Goal: Task Accomplishment & Management: Manage account settings

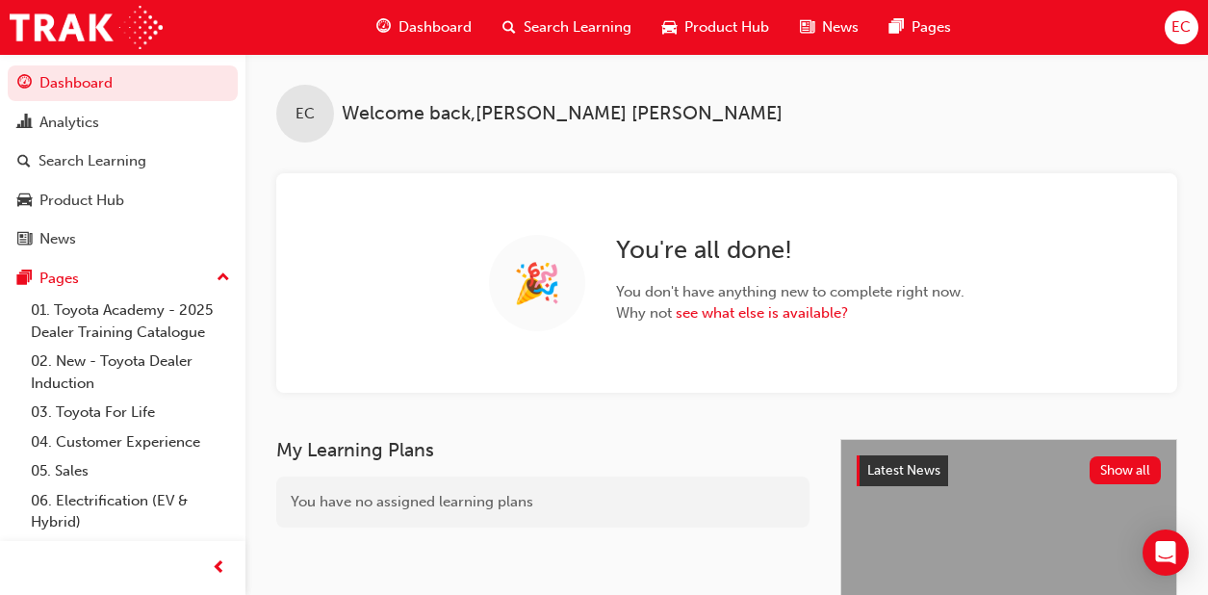
click at [526, 26] on span "Search Learning" at bounding box center [578, 27] width 108 height 22
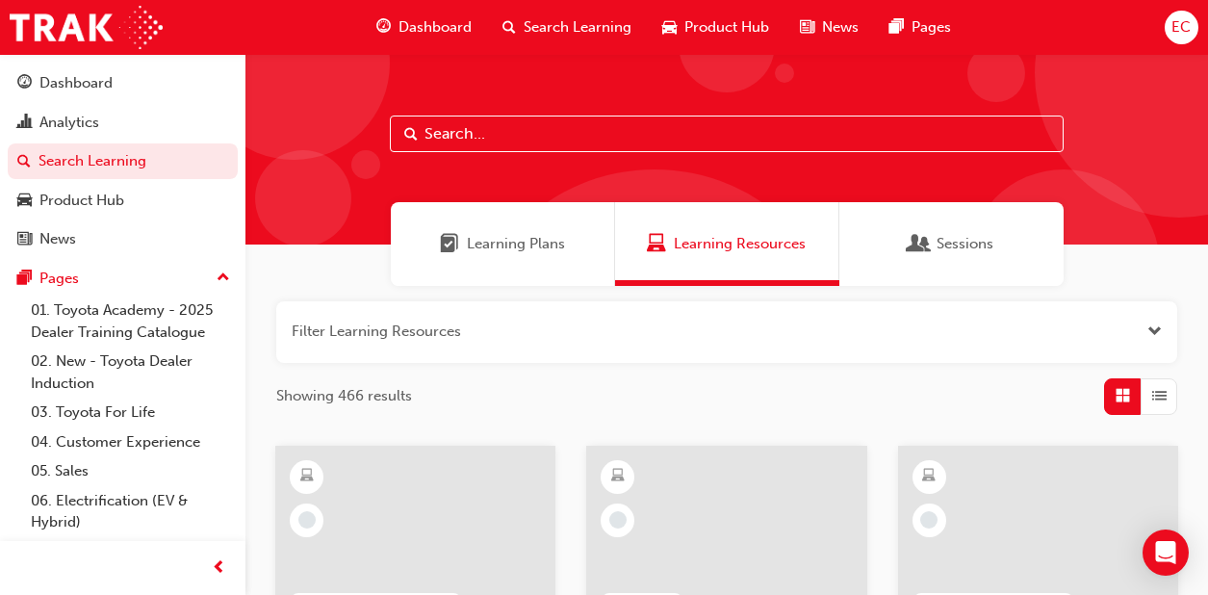
click at [470, 130] on input "text" at bounding box center [727, 133] width 674 height 37
type input "leading"
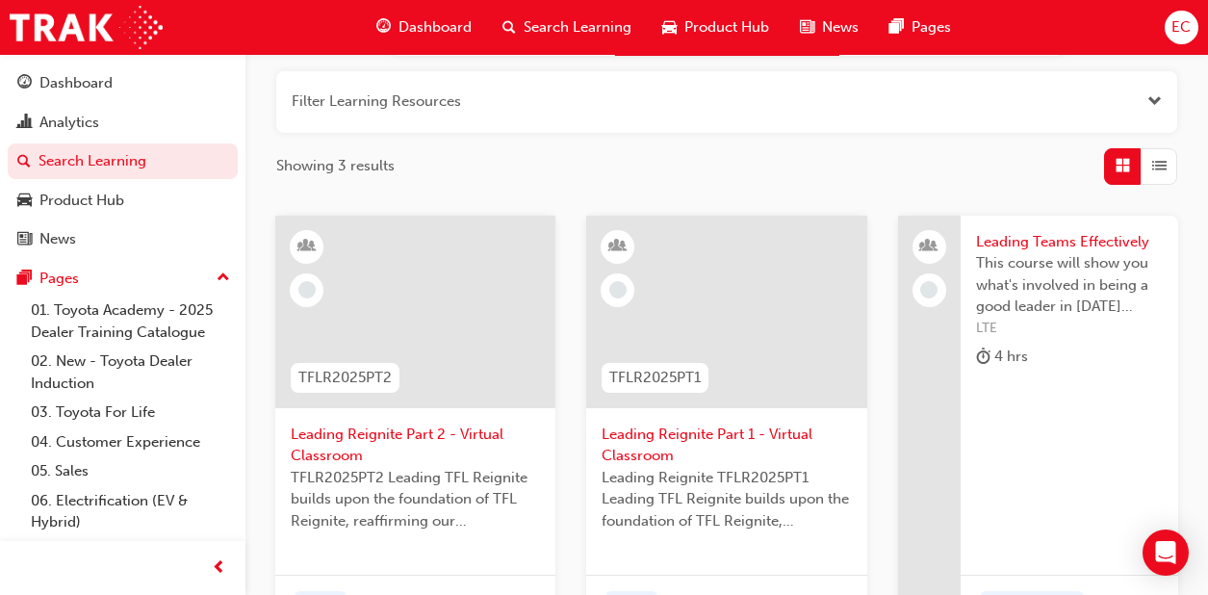
scroll to position [300, 0]
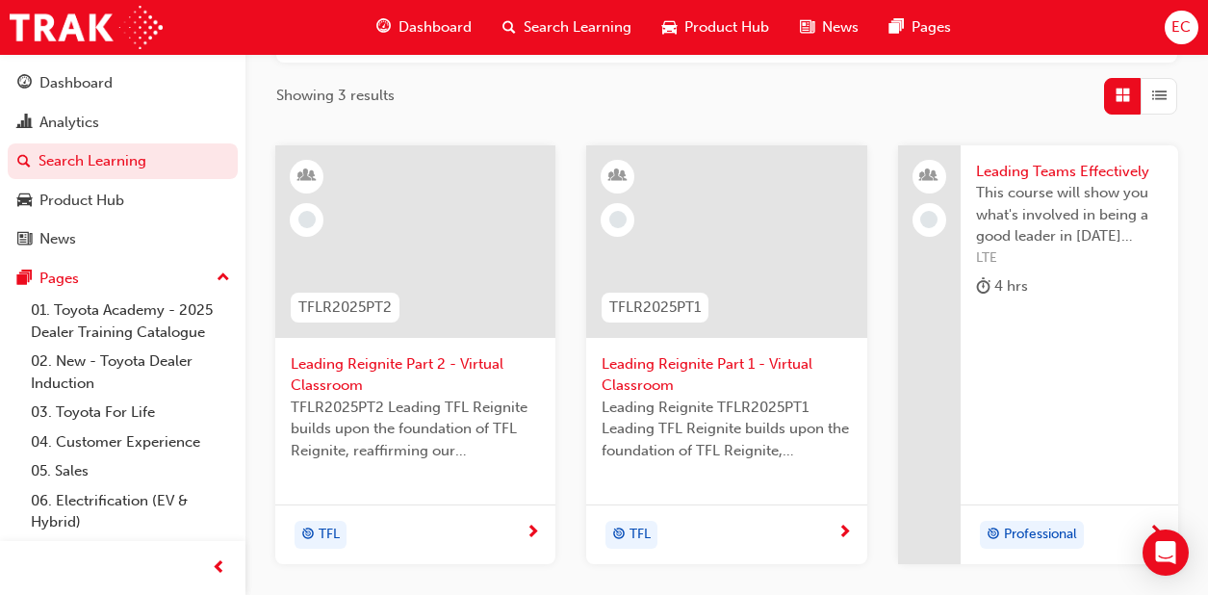
click at [394, 376] on span "Leading Reignite Part 2 - Virtual Classroom" at bounding box center [415, 374] width 249 height 43
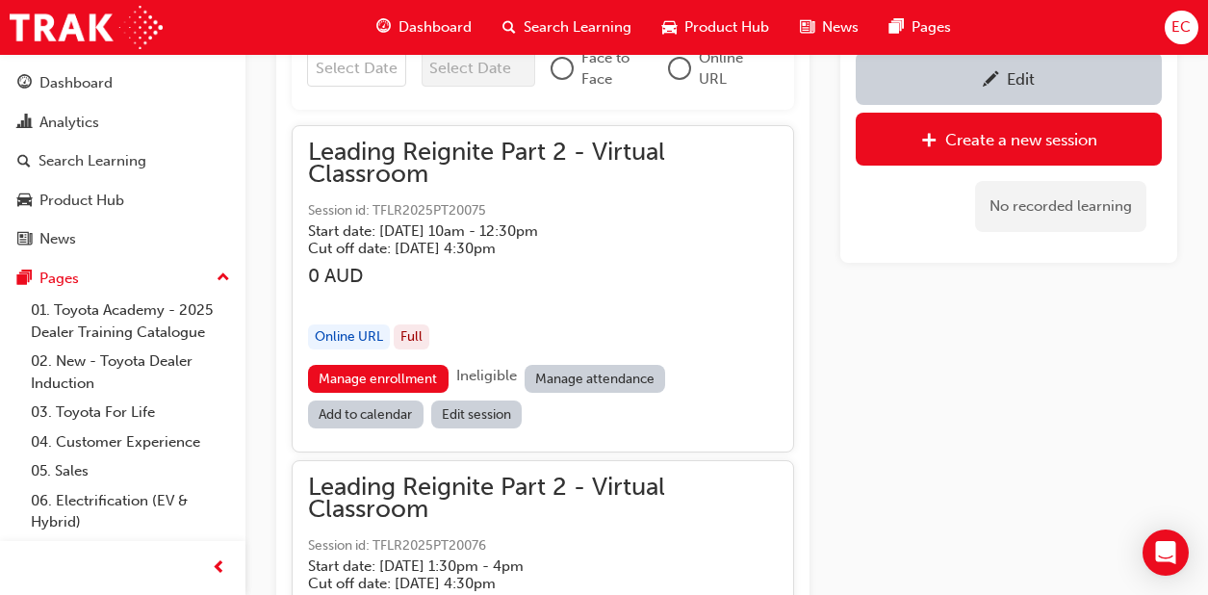
scroll to position [1489, 0]
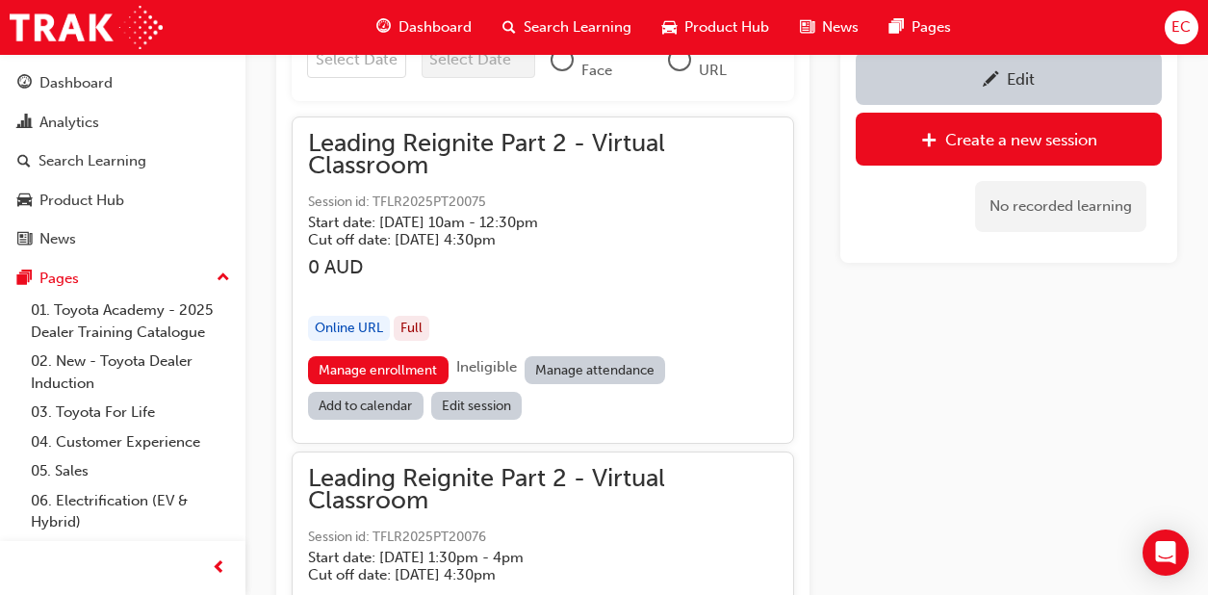
click at [588, 363] on link "Manage attendance" at bounding box center [595, 370] width 141 height 28
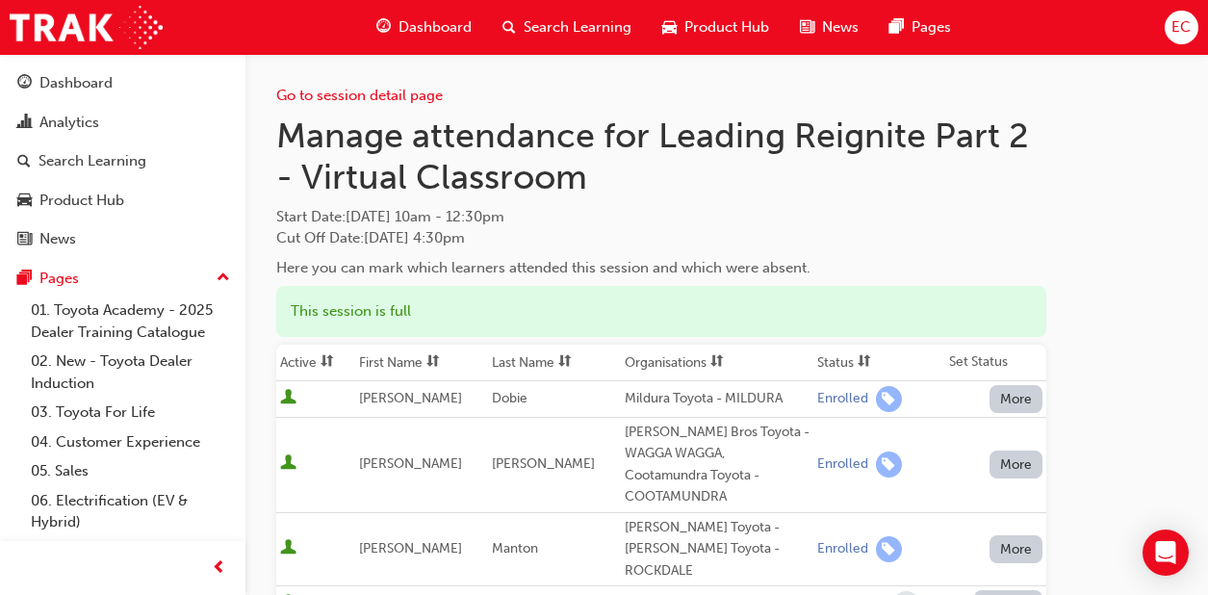
click at [413, 365] on th "First Name" at bounding box center [421, 363] width 133 height 37
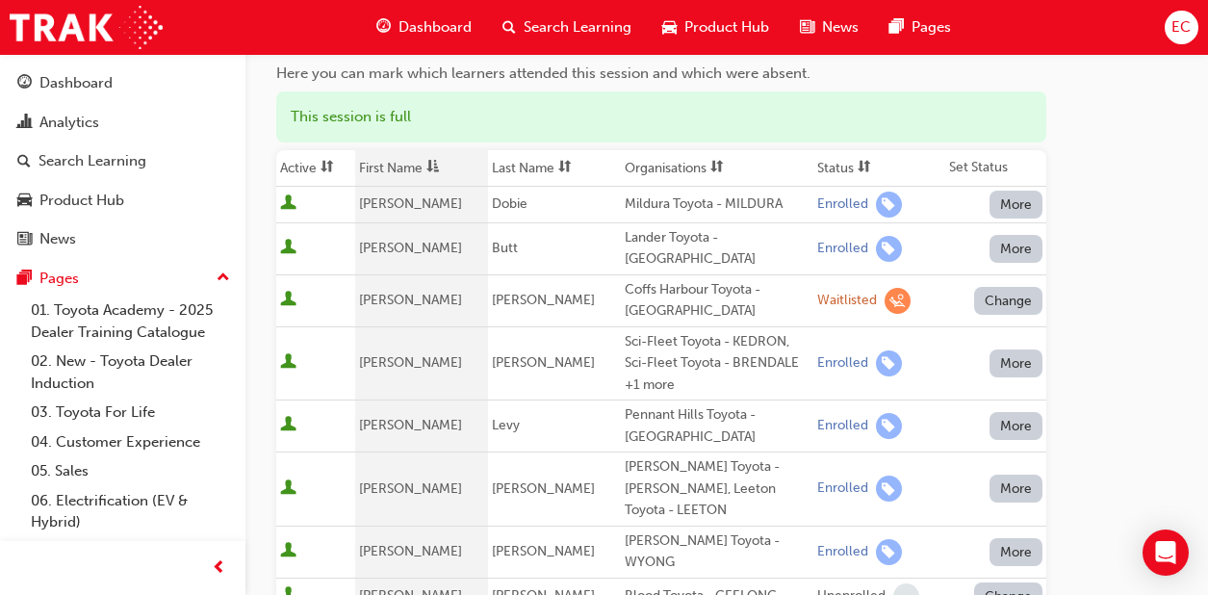
scroll to position [192, 0]
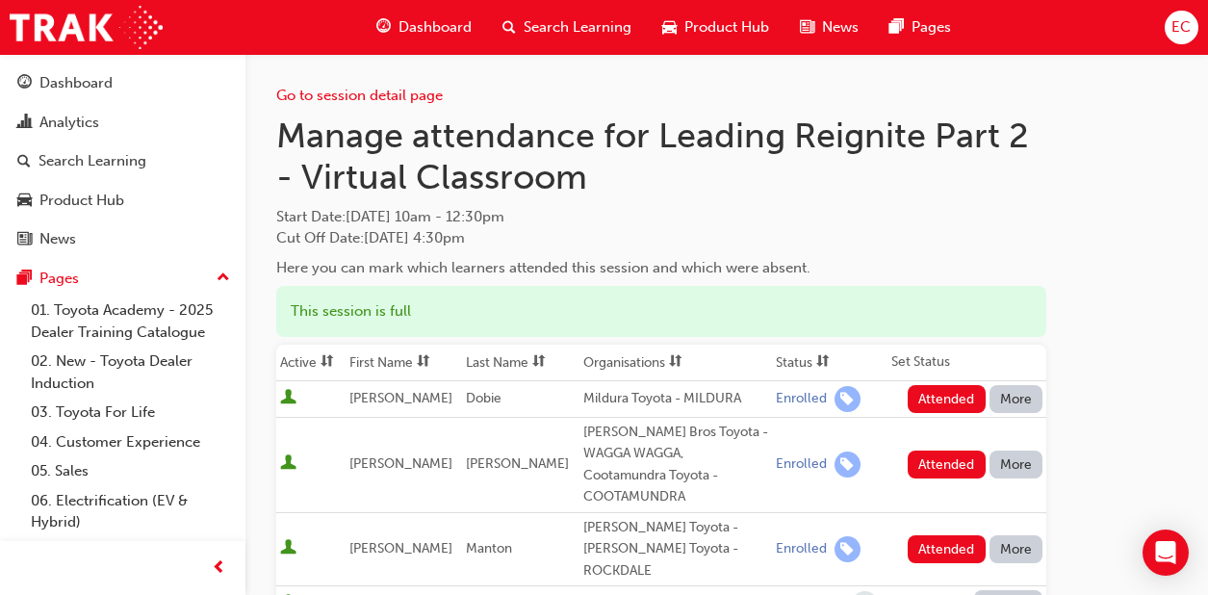
click at [384, 352] on th "First Name" at bounding box center [404, 363] width 116 height 37
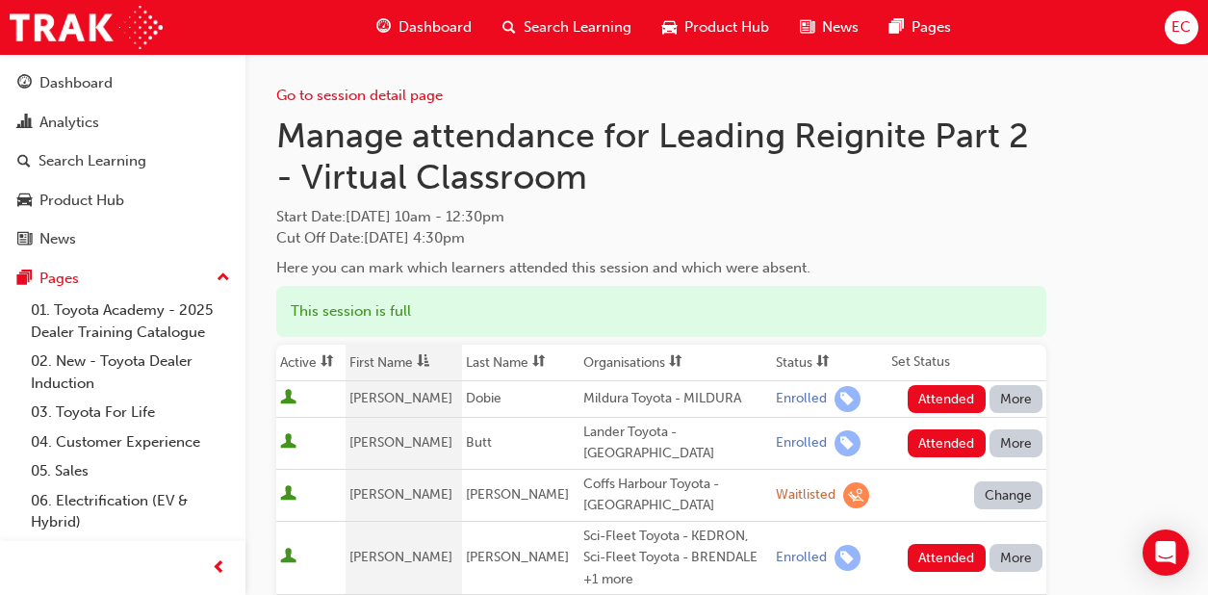
click at [936, 415] on td "Attended More" at bounding box center [966, 398] width 159 height 37
click at [939, 405] on button "Attended" at bounding box center [947, 399] width 78 height 28
click at [941, 429] on button "Attended" at bounding box center [947, 443] width 78 height 28
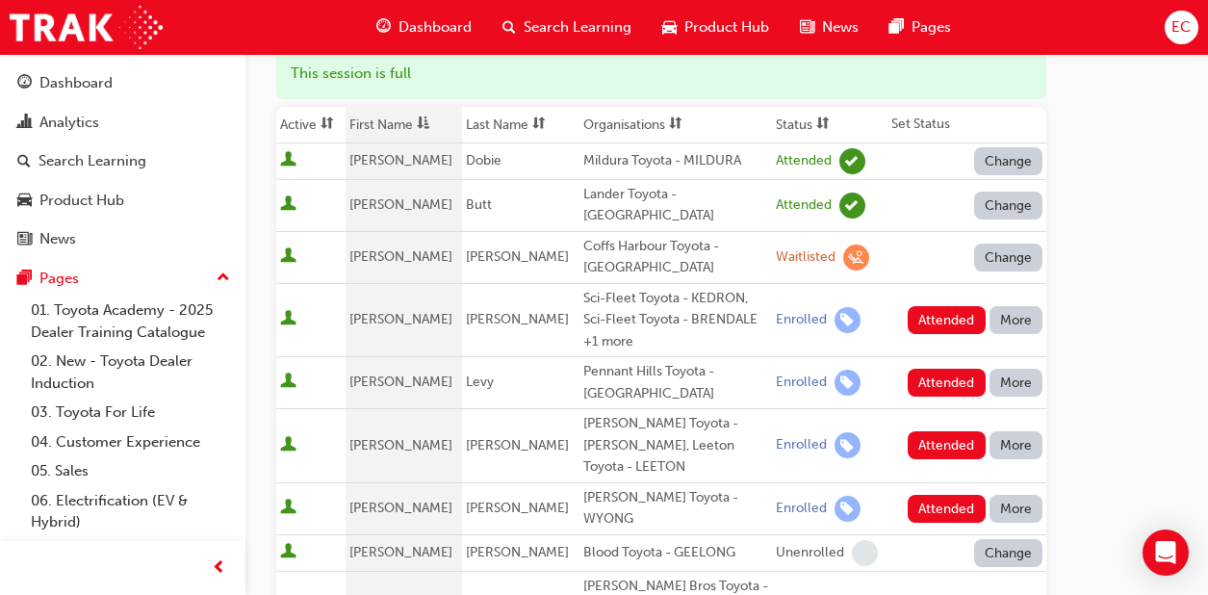
scroll to position [242, 0]
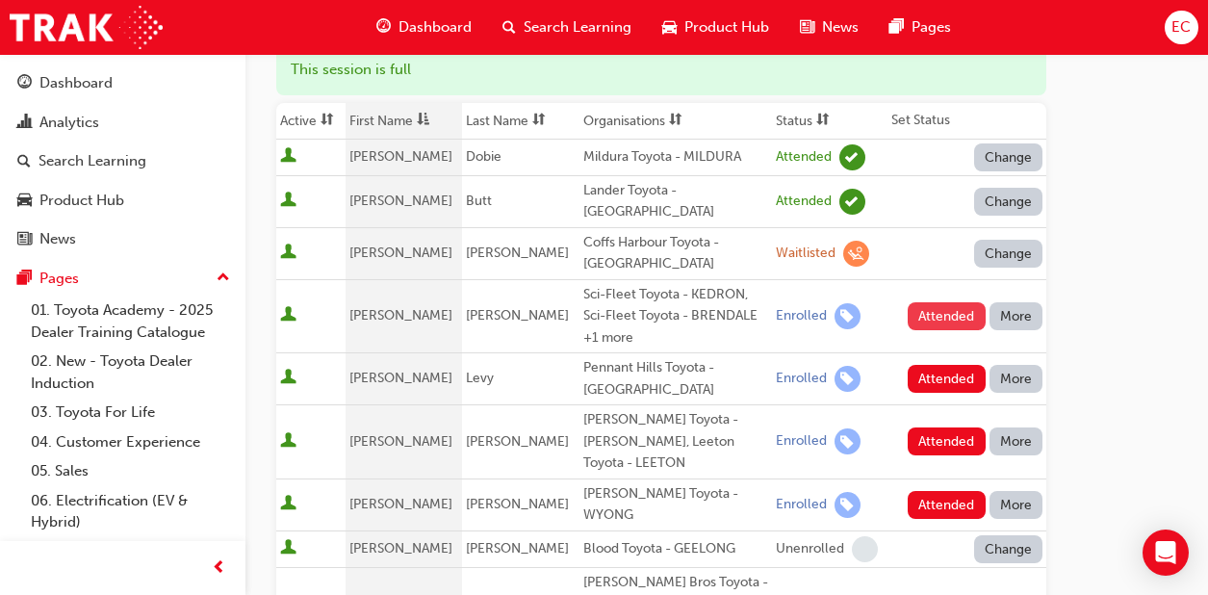
click at [943, 302] on button "Attended" at bounding box center [947, 316] width 78 height 28
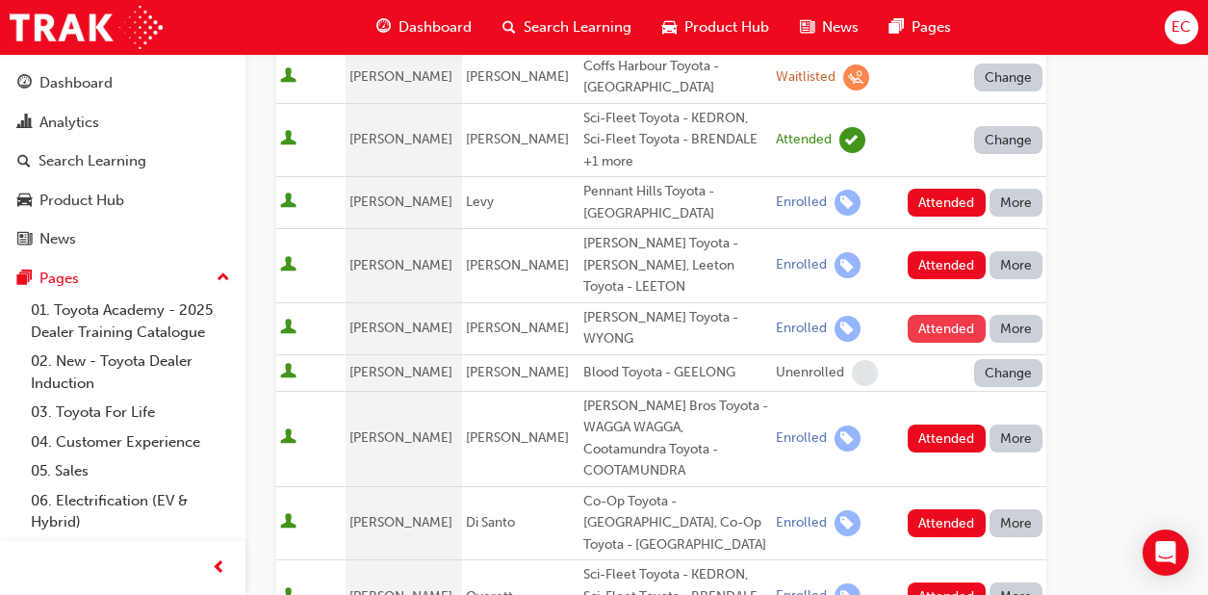
click at [944, 315] on button "Attended" at bounding box center [947, 329] width 78 height 28
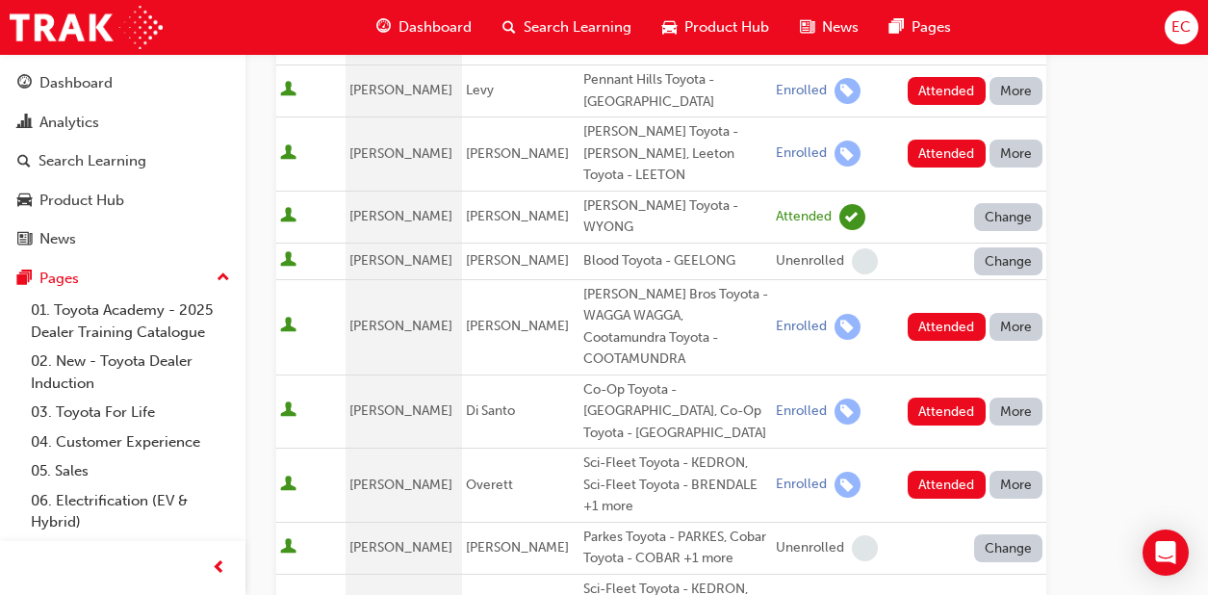
scroll to position [533, 0]
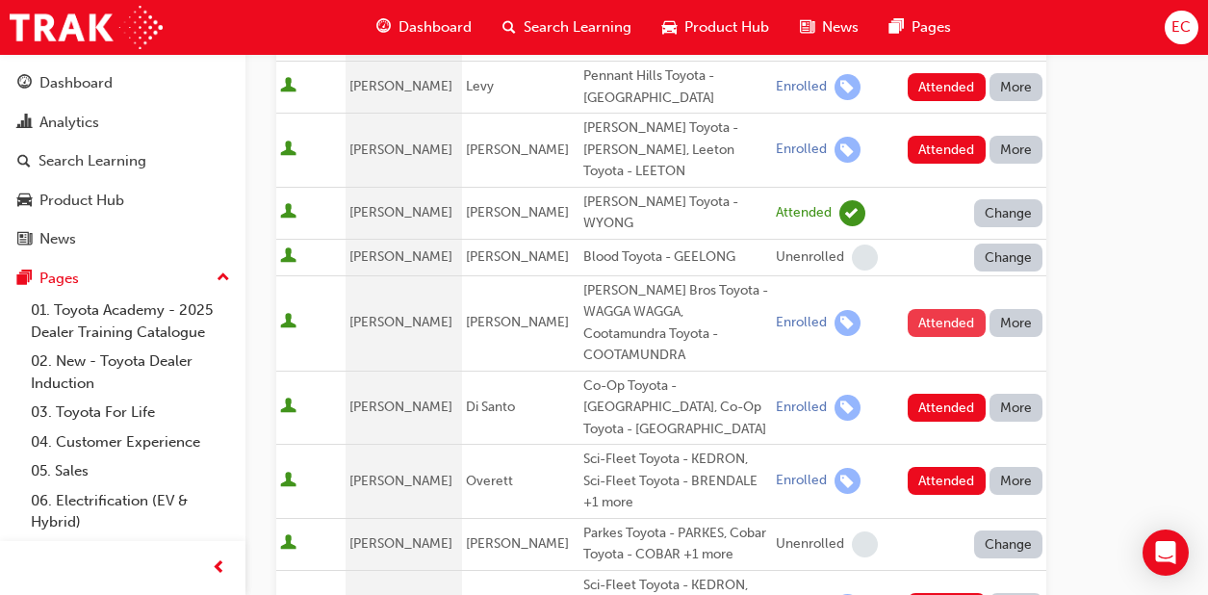
click at [952, 309] on button "Attended" at bounding box center [947, 323] width 78 height 28
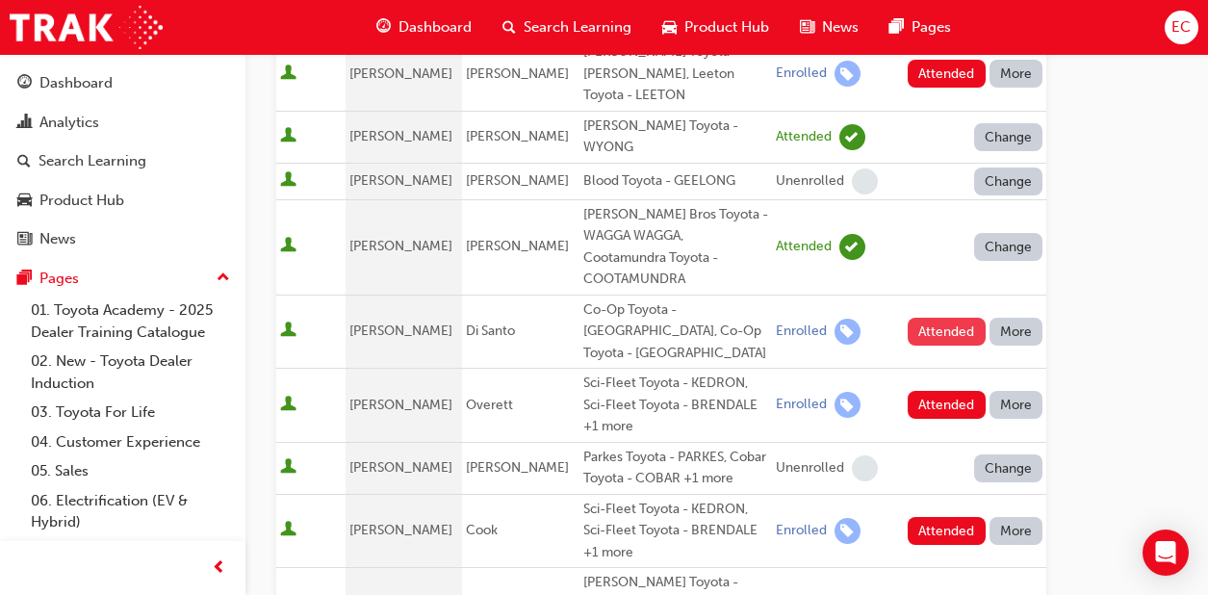
click at [947, 318] on button "Attended" at bounding box center [947, 332] width 78 height 28
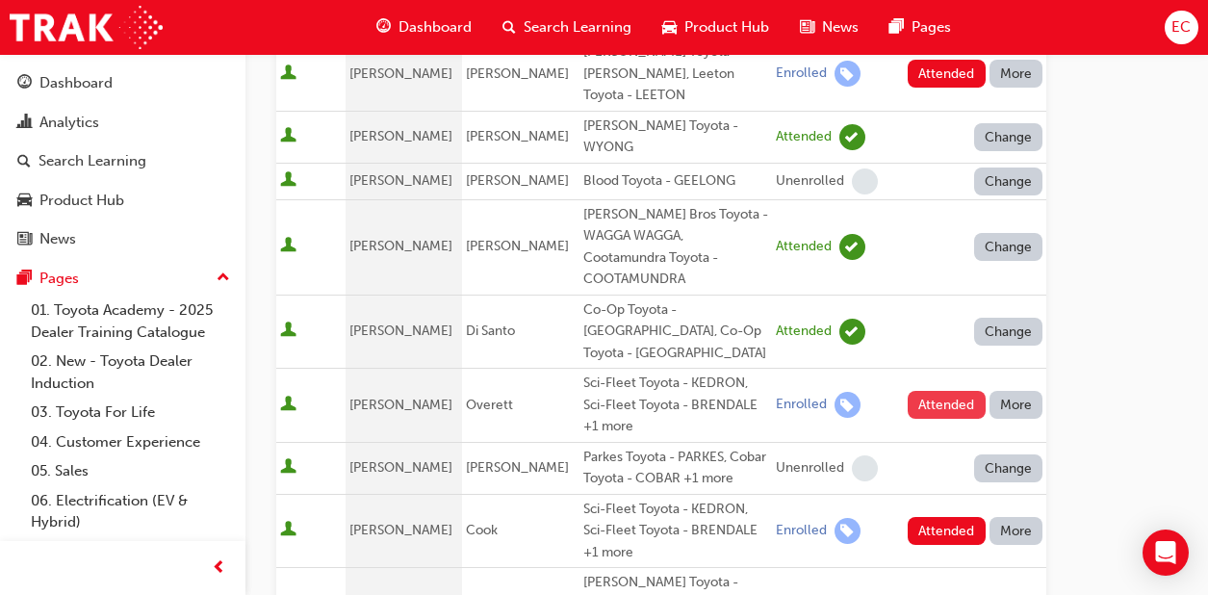
click at [934, 391] on button "Attended" at bounding box center [947, 405] width 78 height 28
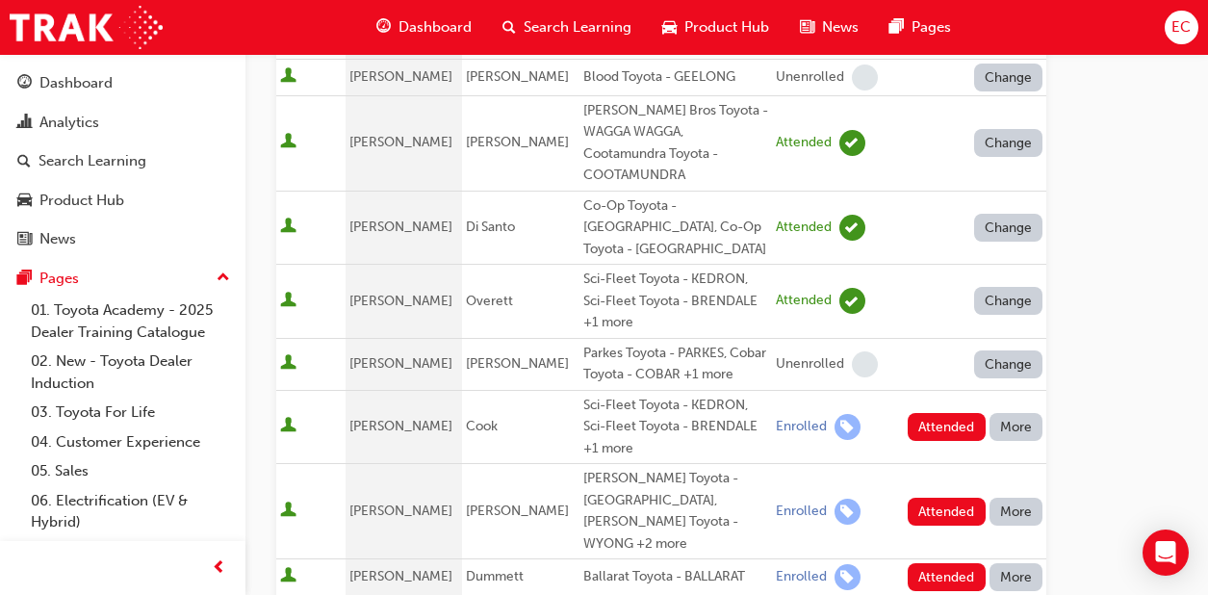
scroll to position [755, 0]
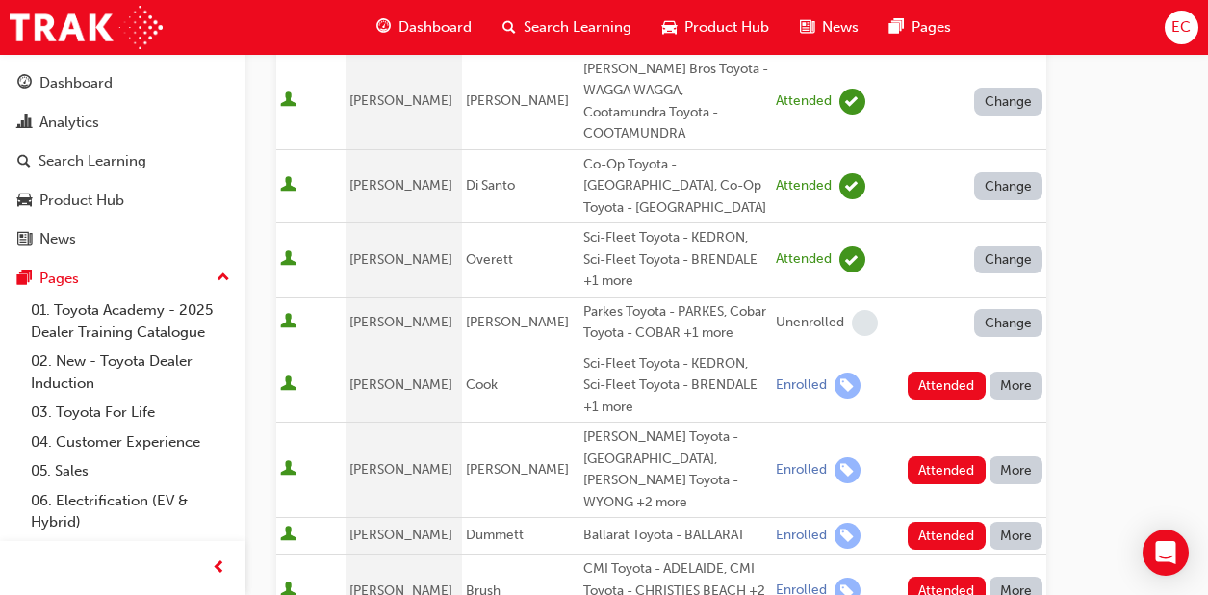
click at [934, 372] on button "Attended" at bounding box center [947, 386] width 78 height 28
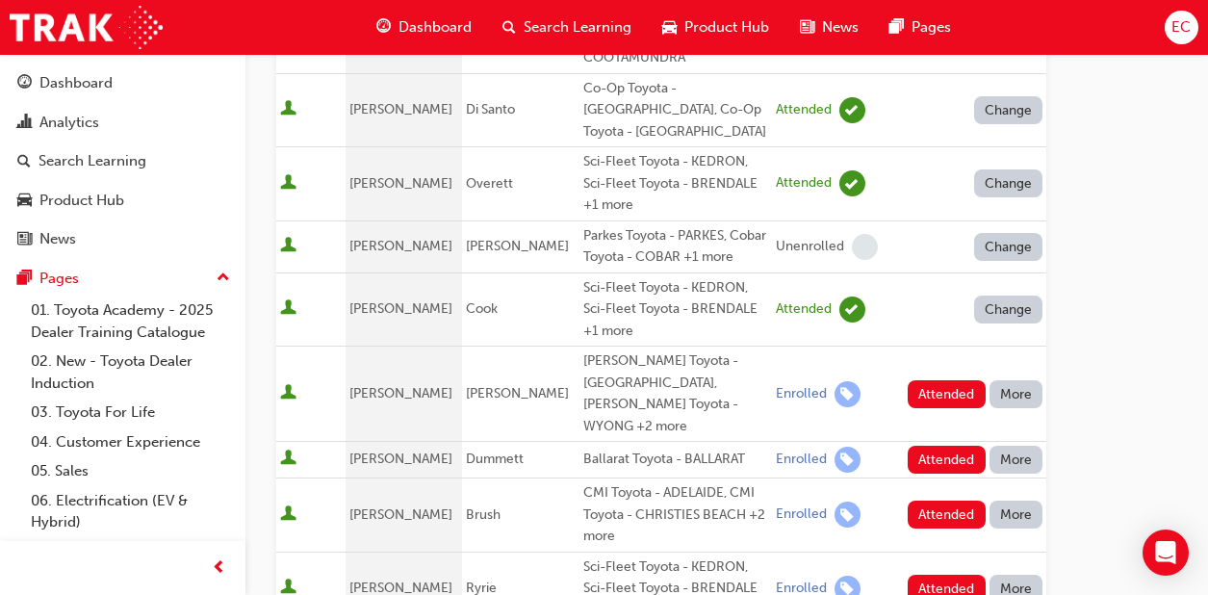
scroll to position [845, 0]
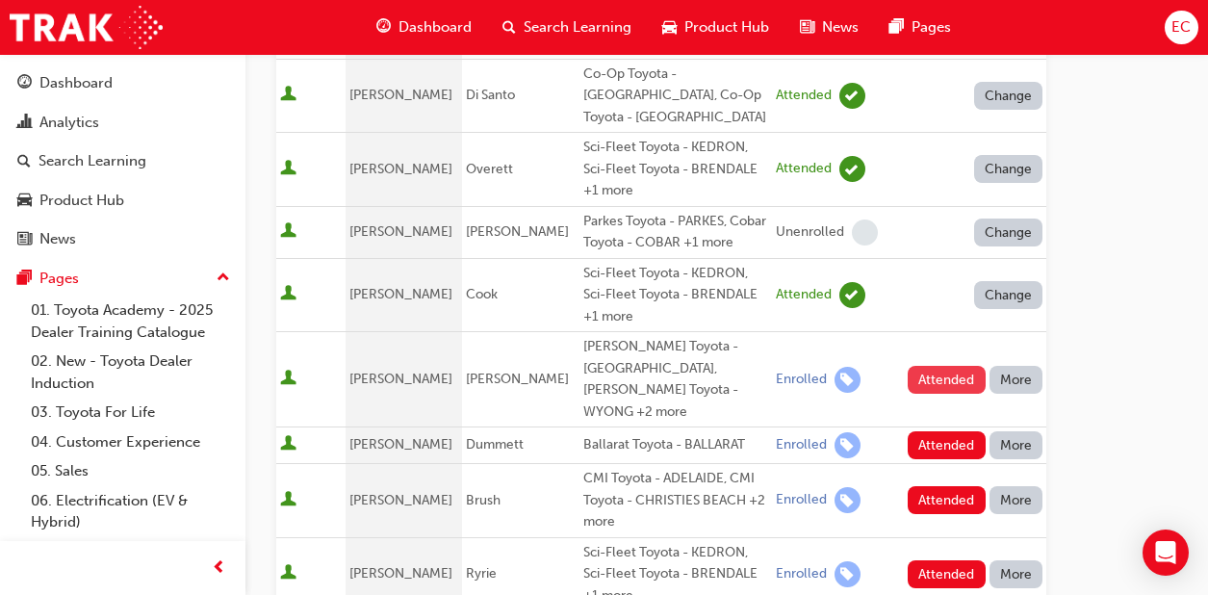
click at [949, 366] on button "Attended" at bounding box center [947, 380] width 78 height 28
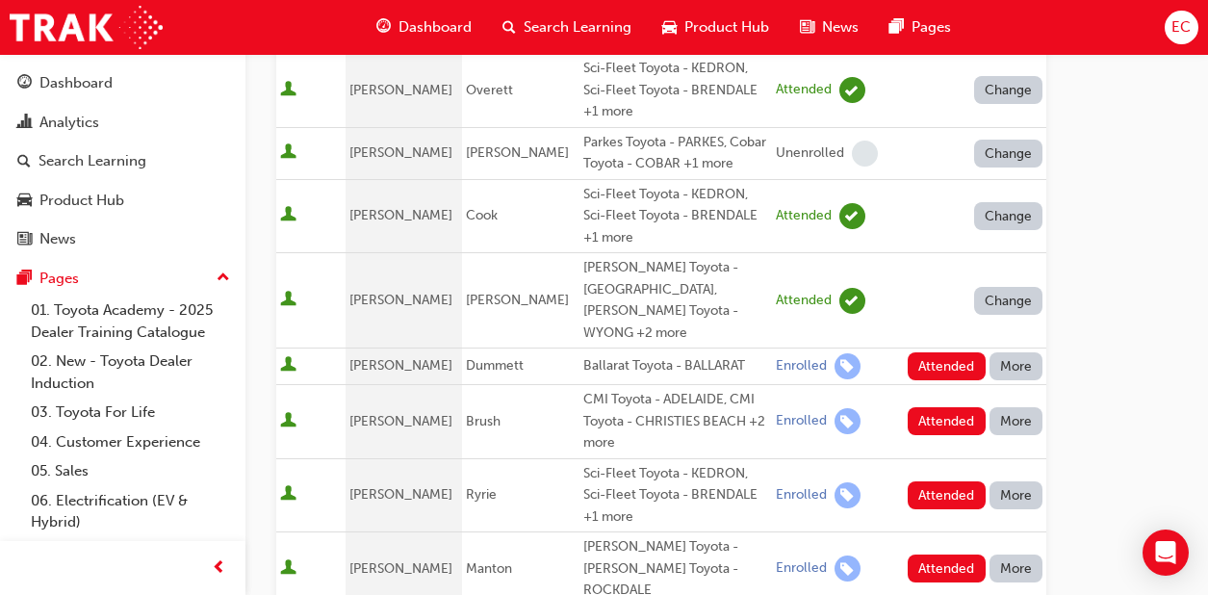
scroll to position [930, 0]
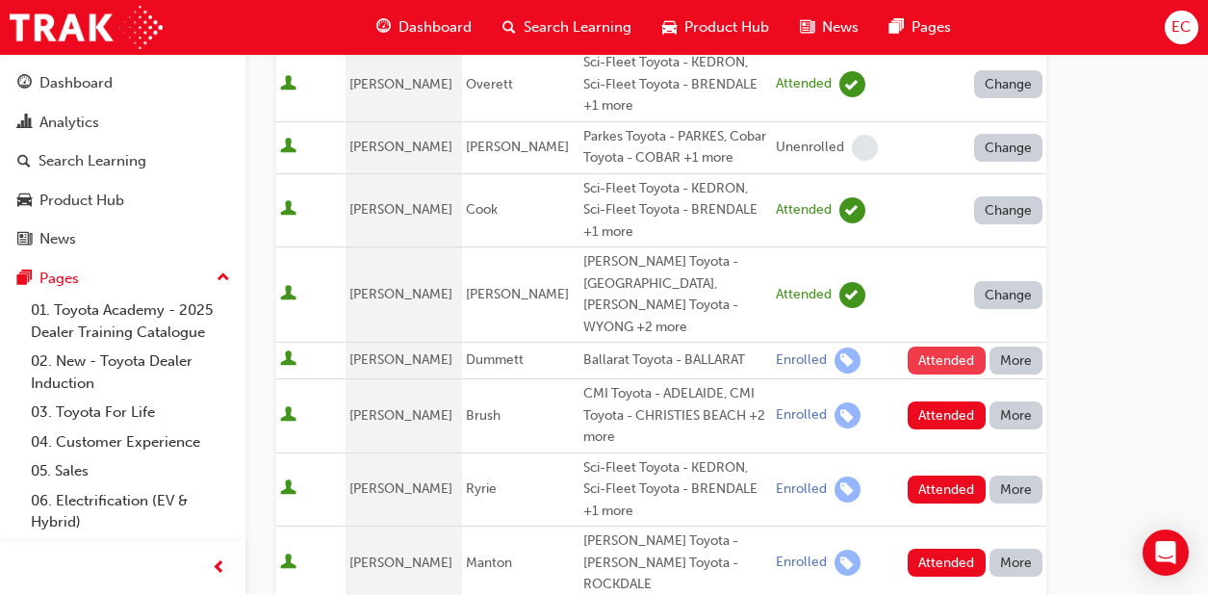
click at [947, 346] on button "Attended" at bounding box center [947, 360] width 78 height 28
click at [964, 401] on button "Attended" at bounding box center [947, 415] width 78 height 28
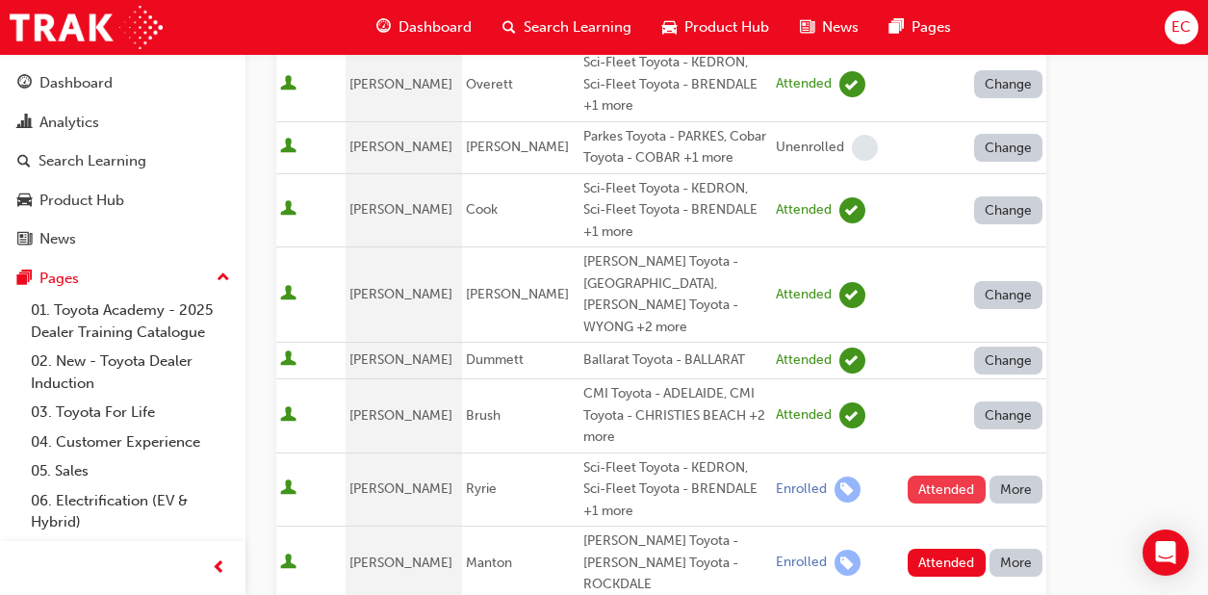
click at [956, 475] on button "Attended" at bounding box center [947, 489] width 78 height 28
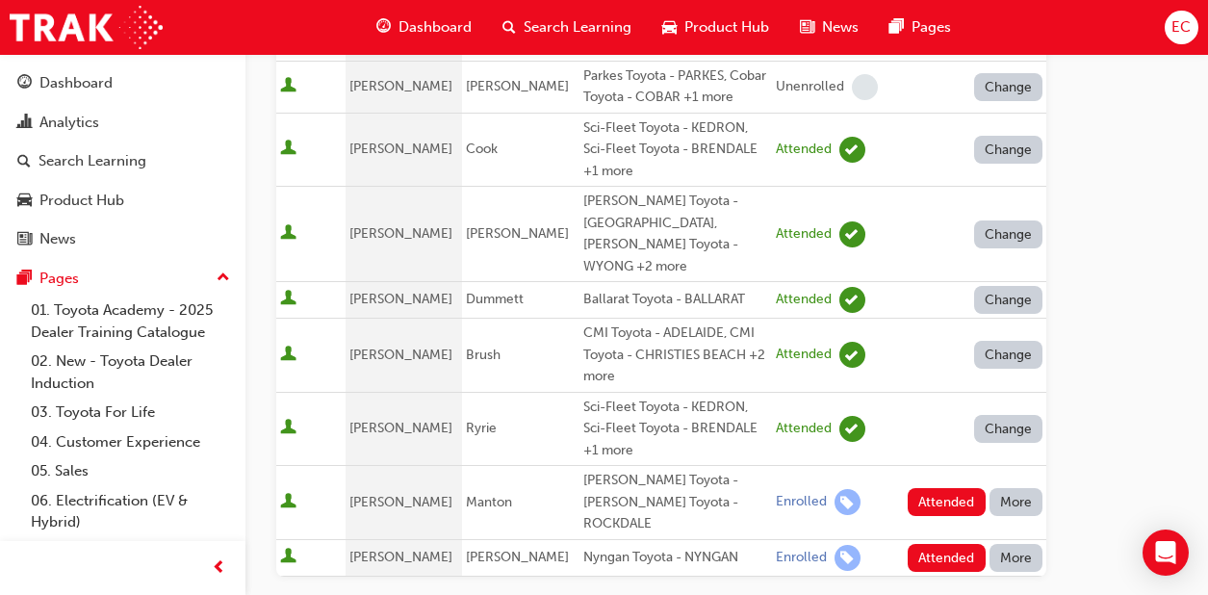
scroll to position [1006, 0]
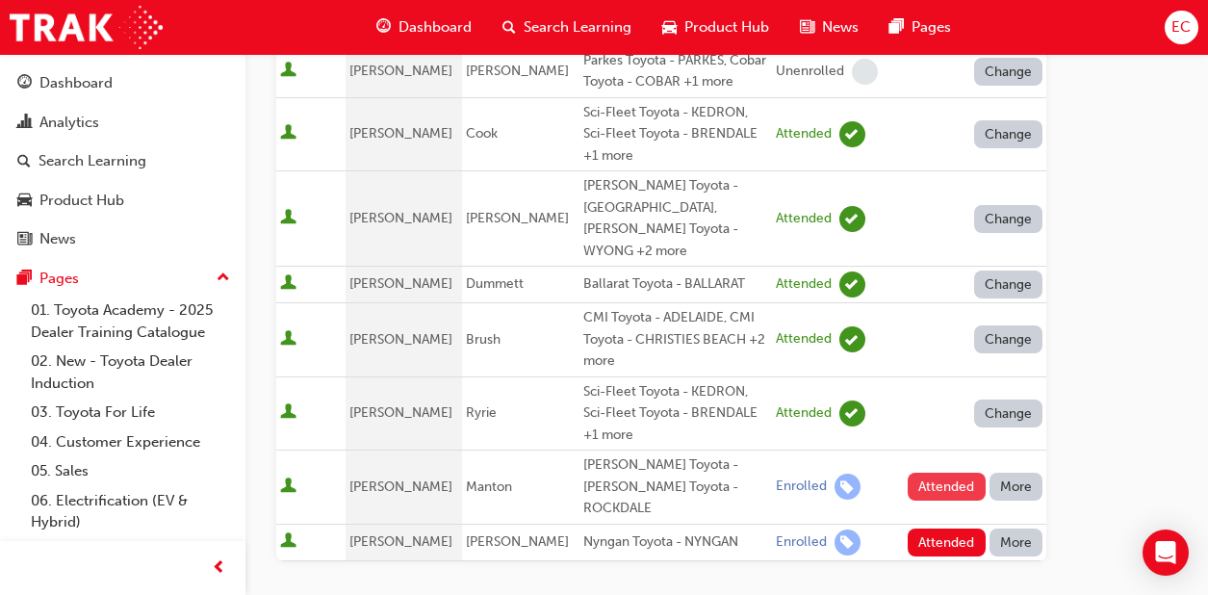
click at [956, 473] on button "Attended" at bounding box center [947, 487] width 78 height 28
click at [929, 528] on button "Attended" at bounding box center [947, 542] width 78 height 28
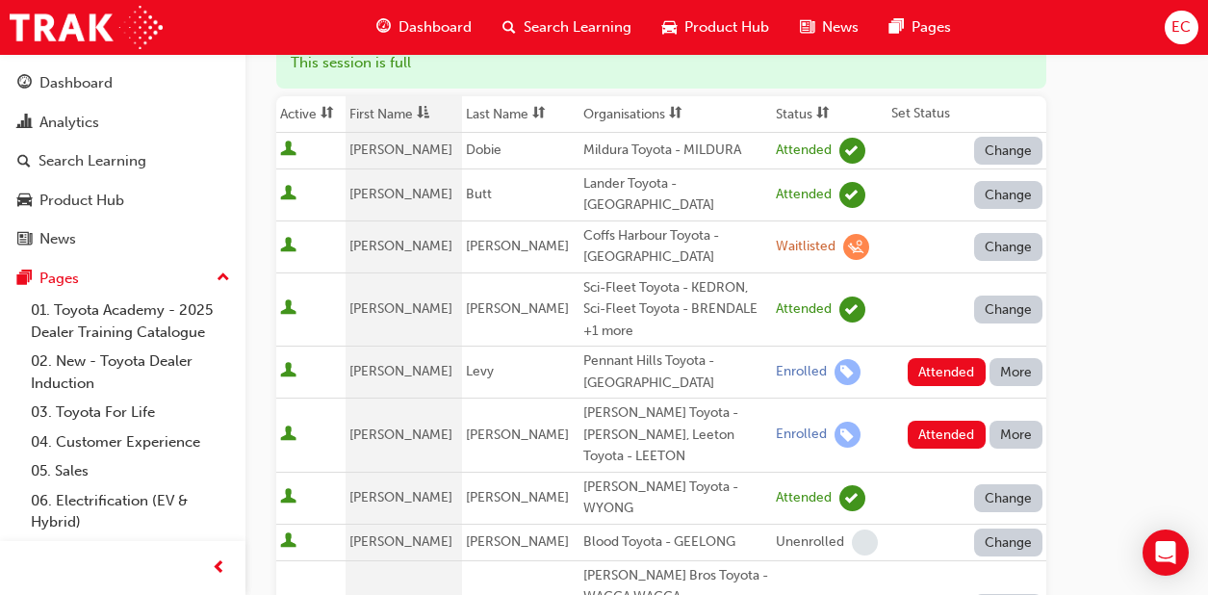
scroll to position [246, 0]
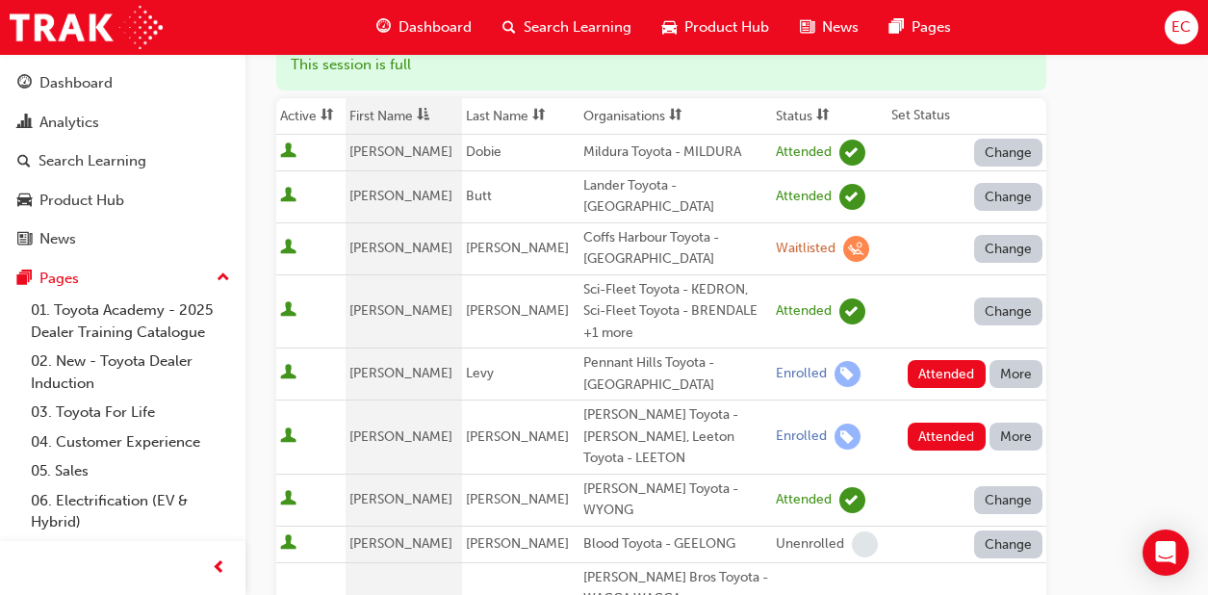
click at [1014, 360] on button "More" at bounding box center [1016, 374] width 54 height 28
click at [997, 403] on div "Absent" at bounding box center [987, 404] width 45 height 22
click at [1014, 423] on button "More" at bounding box center [1016, 437] width 54 height 28
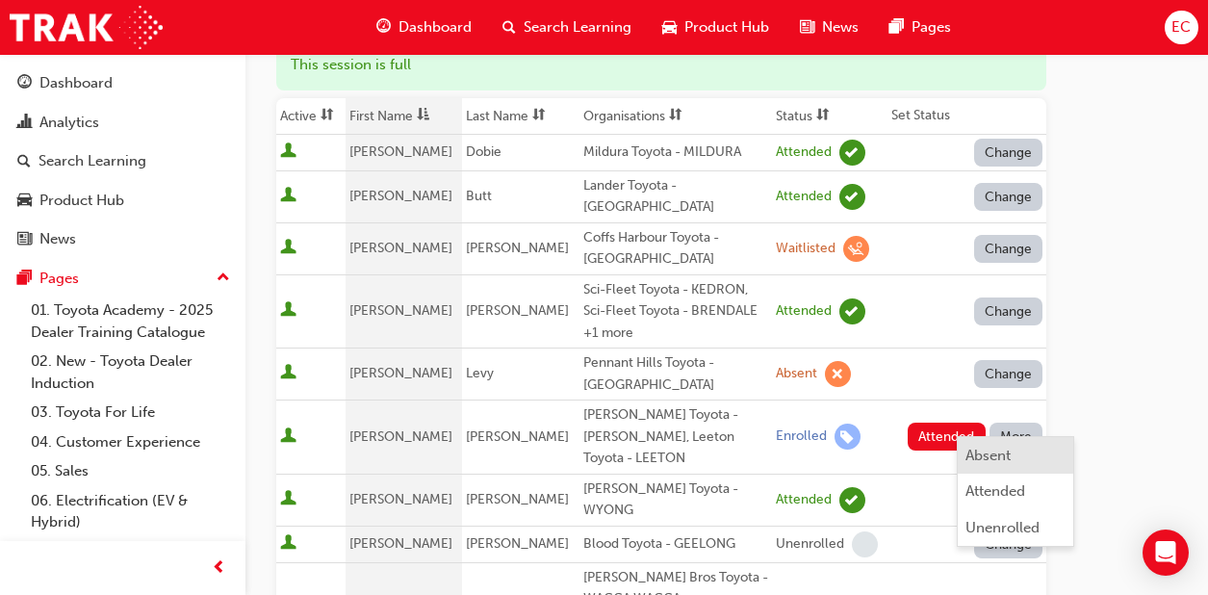
click at [984, 448] on div "Absent" at bounding box center [987, 456] width 45 height 22
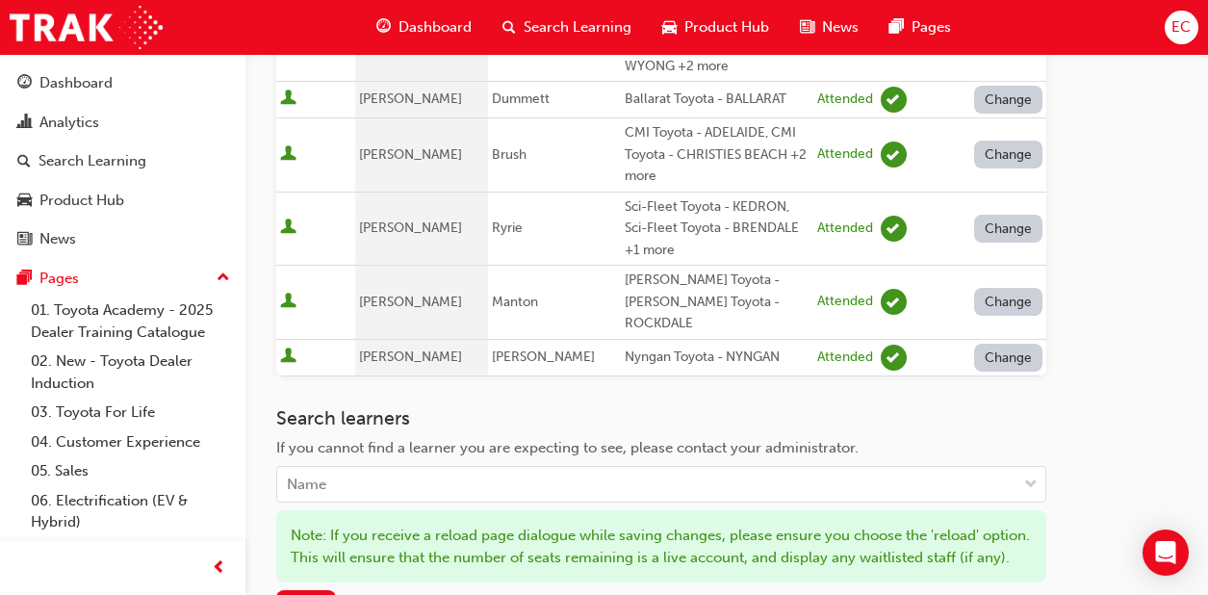
scroll to position [1200, 0]
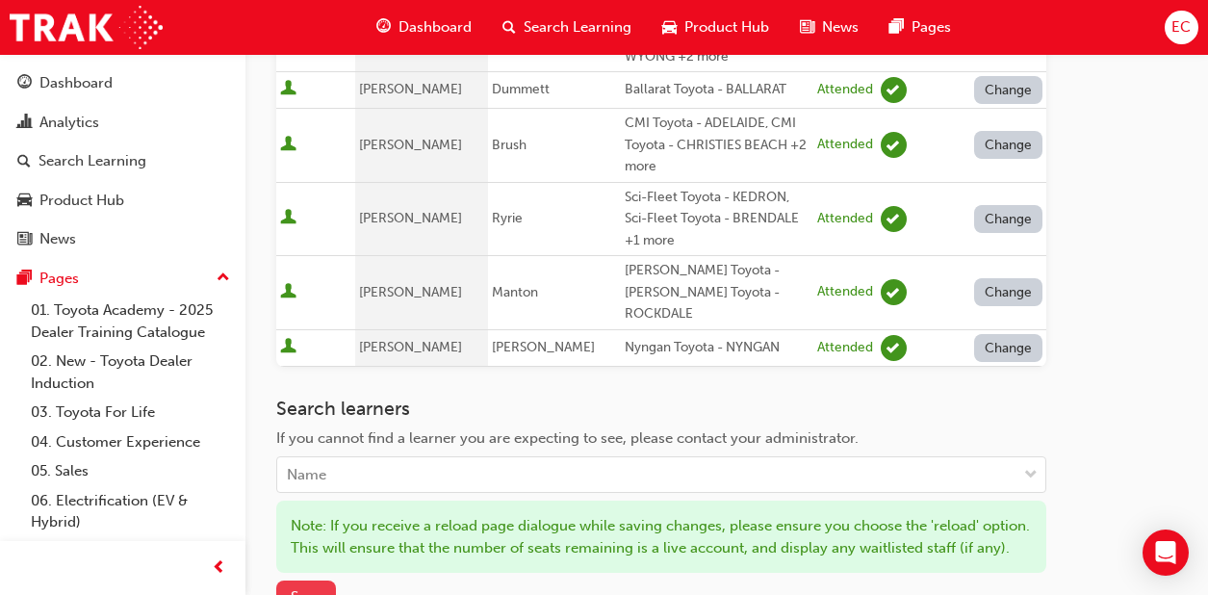
click at [316, 588] on span "Save" at bounding box center [306, 596] width 31 height 17
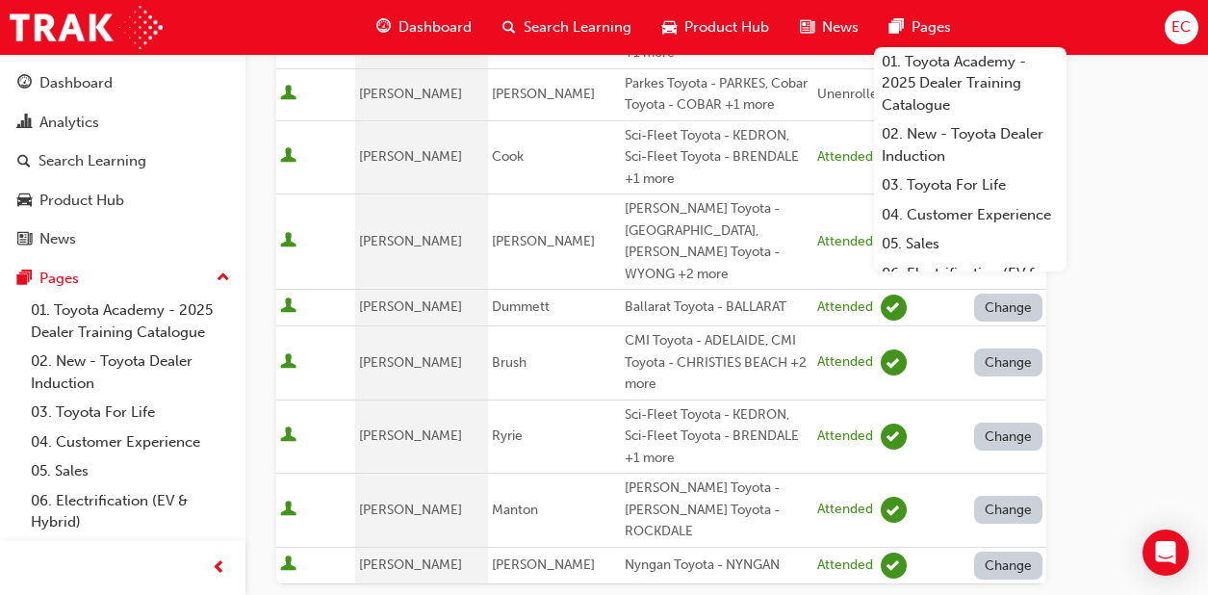
scroll to position [900, 0]
